Goal: Task Accomplishment & Management: Manage account settings

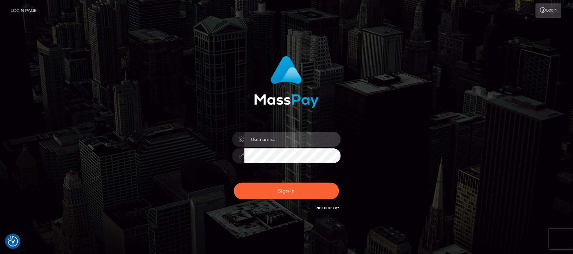
type input "hello.feetfinder"
click at [314, 140] on input "hello.feetfinder" at bounding box center [292, 139] width 96 height 15
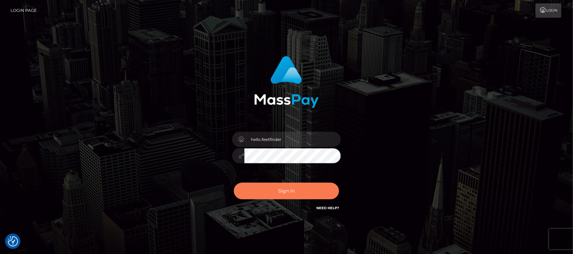
click at [314, 192] on button "Sign in" at bounding box center [286, 191] width 105 height 17
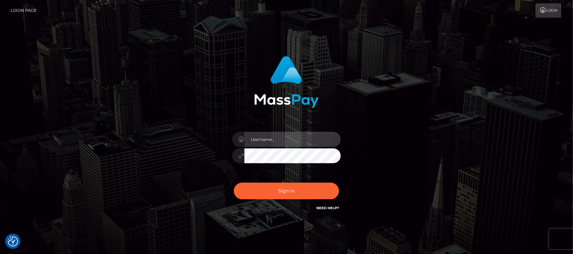
type input "hello.feetfinder"
click at [300, 133] on input "hello.feetfinder" at bounding box center [292, 139] width 96 height 15
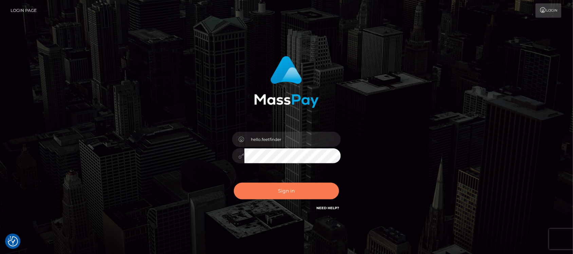
click at [308, 193] on button "Sign in" at bounding box center [286, 191] width 105 height 17
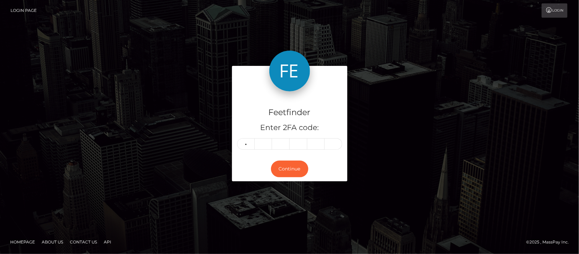
type input "1"
type input "9"
type input "3"
type input "9"
type input "5"
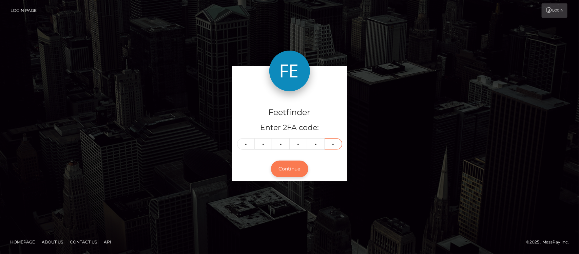
type input "8"
click at [282, 170] on button "Continue" at bounding box center [289, 169] width 37 height 17
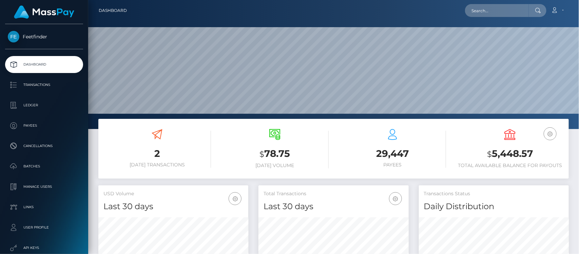
scroll to position [120, 150]
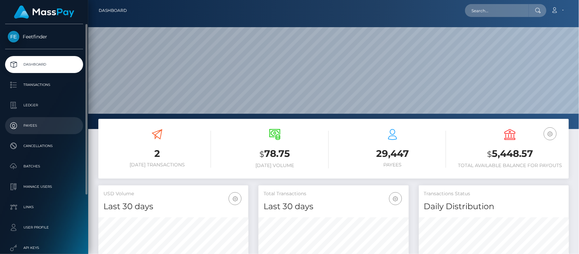
click at [24, 124] on p "Payees" at bounding box center [44, 126] width 73 height 10
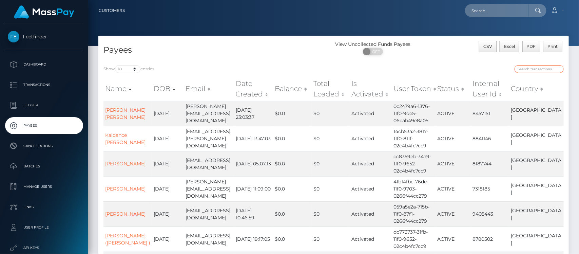
click at [536, 71] on input "search" at bounding box center [539, 69] width 49 height 8
paste input "9281e0e6-9132-11f0-bd85-0694aced620b"
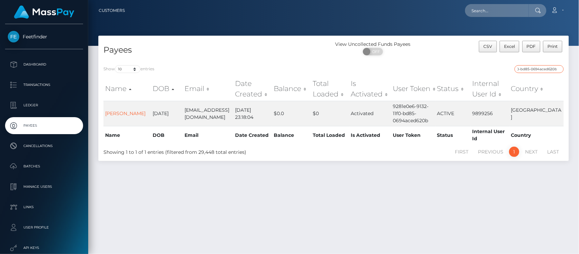
type input "9281e0e6-9132-11f0-bd85-0694aced620b"
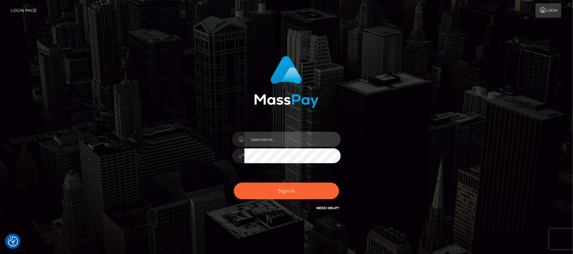
type input "hello.feetfinder"
click at [295, 144] on input "hello.feetfinder" at bounding box center [292, 139] width 96 height 15
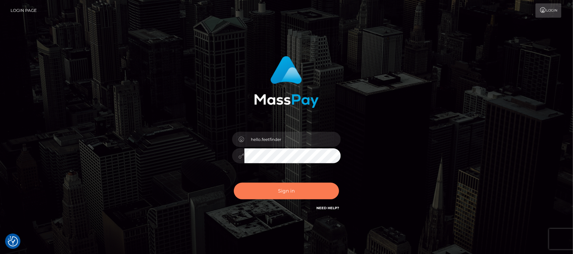
click at [315, 194] on button "Sign in" at bounding box center [286, 191] width 105 height 17
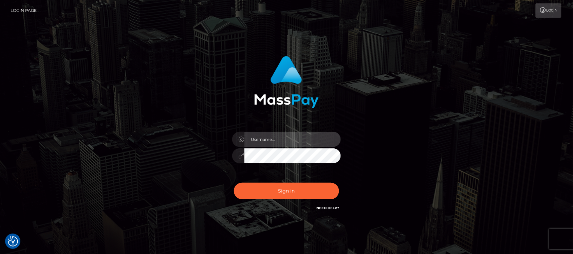
type input "hello.feetfinder"
click at [294, 142] on input "hello.feetfinder" at bounding box center [292, 139] width 96 height 15
click at [286, 203] on div "Sign in Need Help?" at bounding box center [286, 194] width 119 height 30
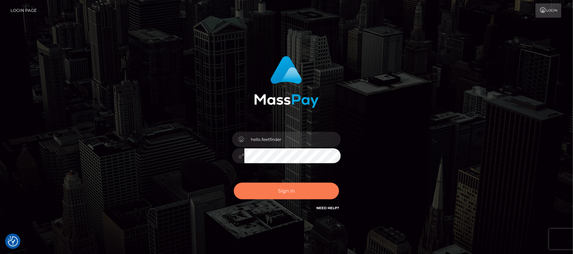
click at [291, 196] on button "Sign in" at bounding box center [286, 191] width 105 height 17
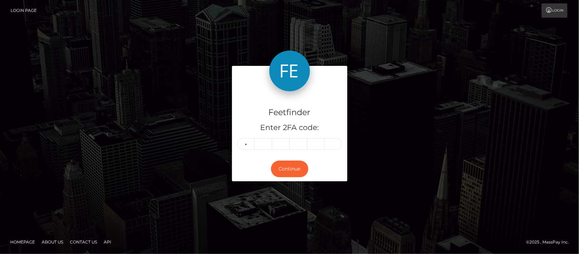
type input "5"
type input "8"
type input "1"
type input "2"
type input "0"
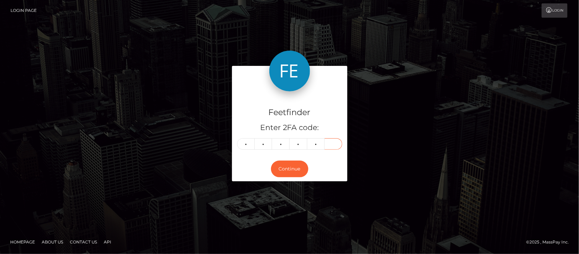
type input "8"
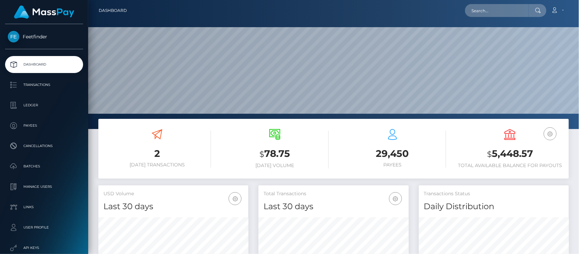
scroll to position [120, 150]
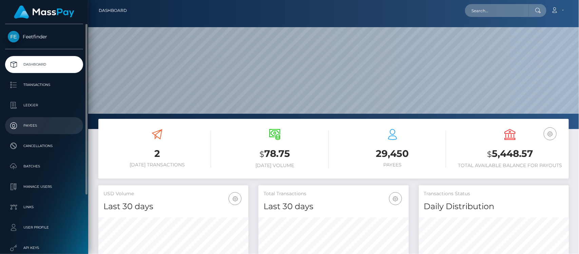
click at [24, 126] on p "Payees" at bounding box center [44, 126] width 73 height 10
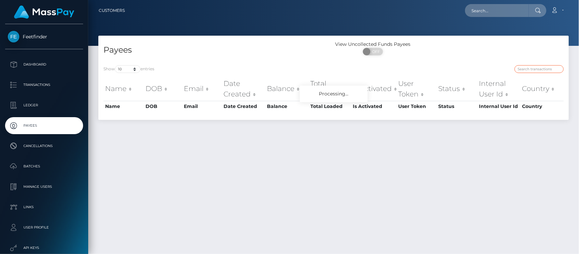
click at [538, 70] on input "search" at bounding box center [539, 69] width 49 height 8
paste input "477e97c5-7f3f-11f0-8023-0266f44cc279"
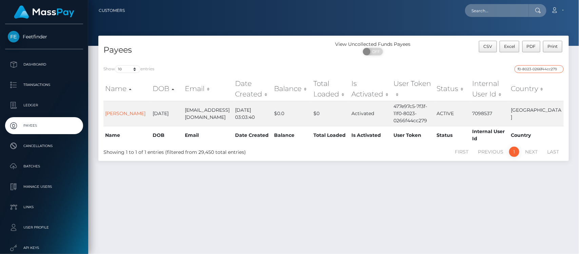
type input "477e97c5-7f3f-11f0-8023-0266f44cc279"
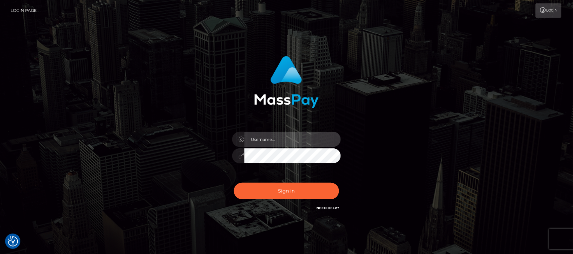
type input "hello.feetfinder"
click at [292, 138] on input "hello.feetfinder" at bounding box center [292, 139] width 96 height 15
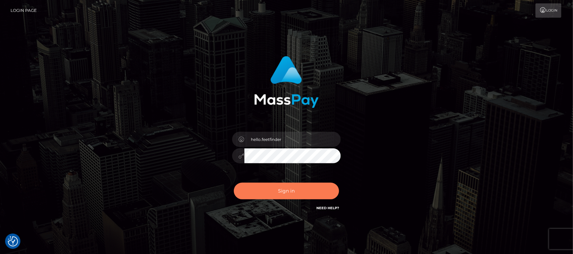
click at [267, 189] on button "Sign in" at bounding box center [286, 191] width 105 height 17
